Goal: Task Accomplishment & Management: Use online tool/utility

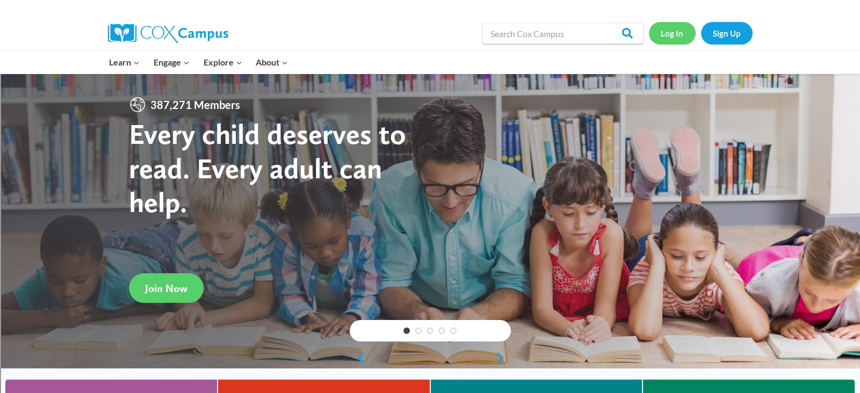
click at [675, 37] on link "Log In" at bounding box center [672, 33] width 47 height 22
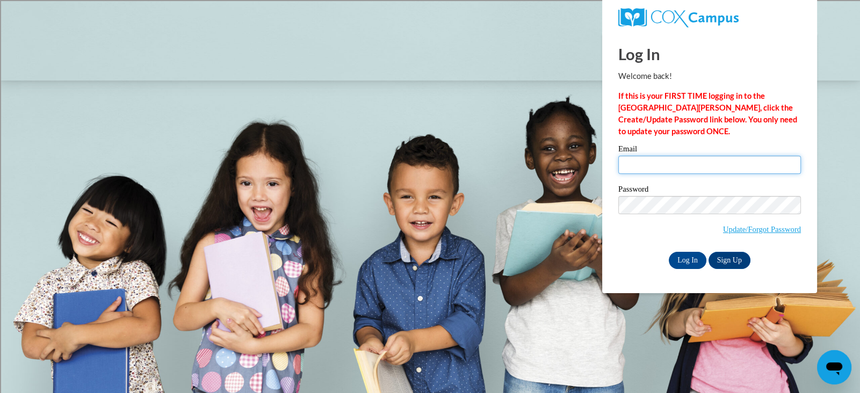
click at [668, 162] on input "Email" at bounding box center [709, 165] width 183 height 18
type input "elafond@marinette.k12.wi.us"
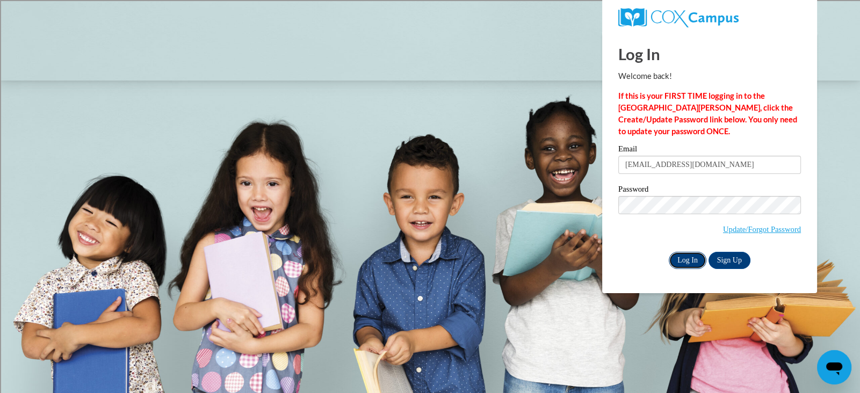
click at [686, 258] on input "Log In" at bounding box center [687, 260] width 38 height 17
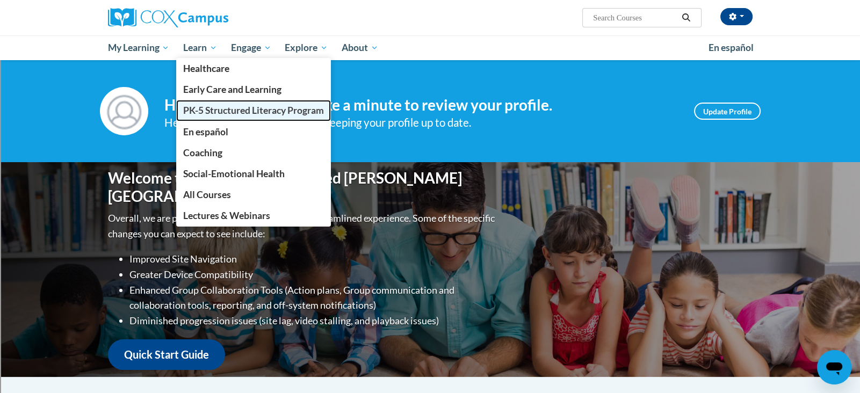
click at [200, 110] on span "PK-5 Structured Literacy Program" at bounding box center [253, 110] width 141 height 11
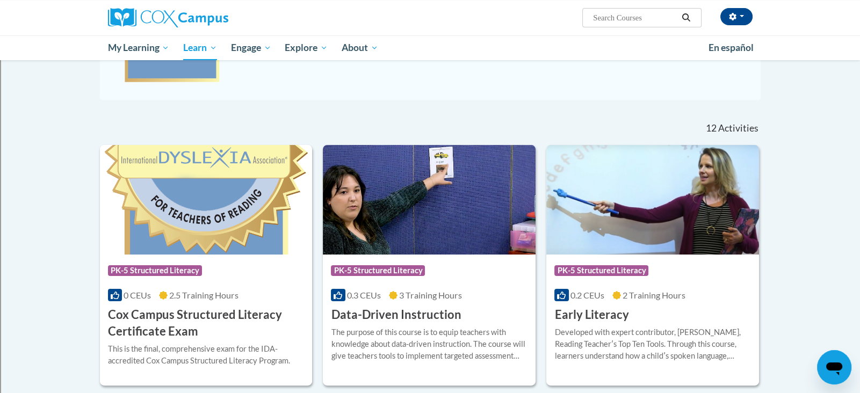
scroll to position [269, 0]
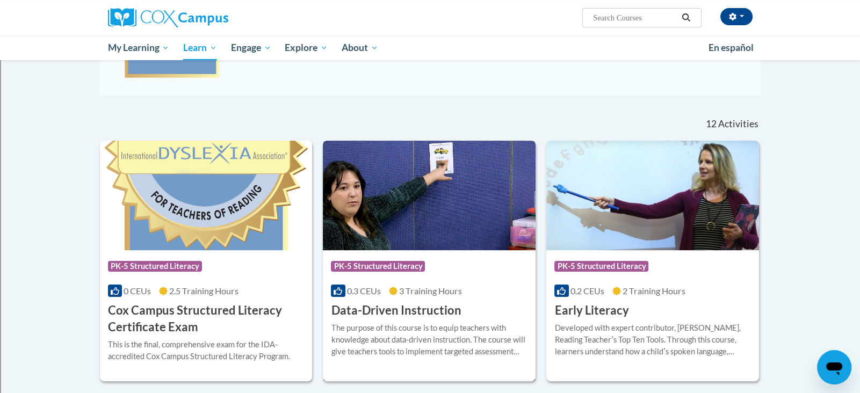
click at [442, 216] on img at bounding box center [429, 196] width 213 height 110
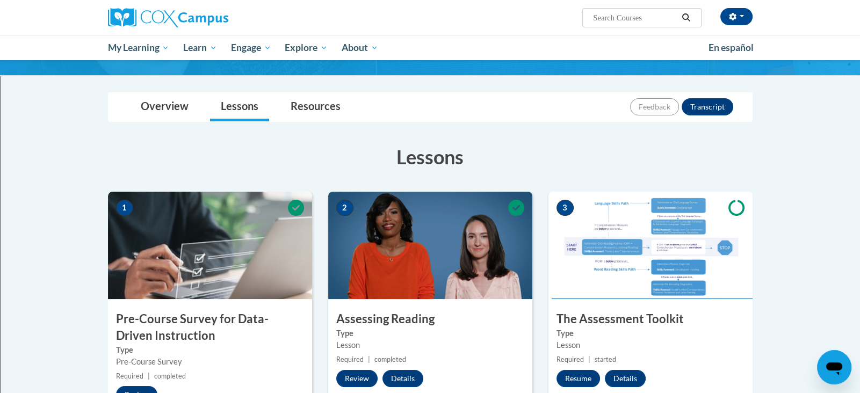
scroll to position [170, 0]
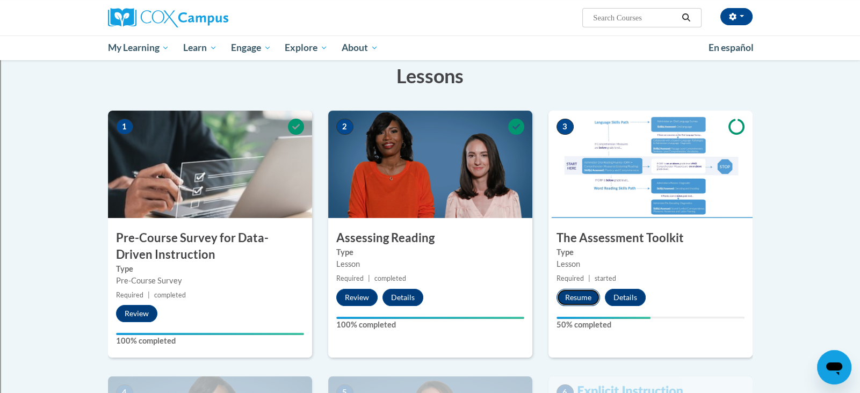
click at [579, 295] on button "Resume" at bounding box center [577, 297] width 43 height 17
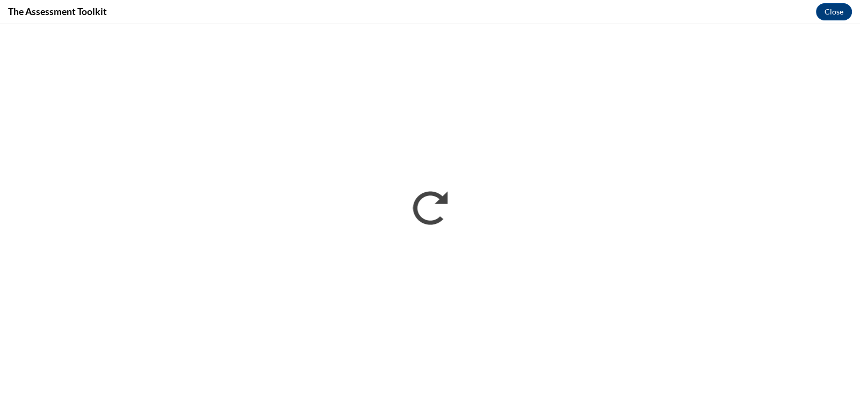
scroll to position [0, 0]
